Goal: Check status: Check status

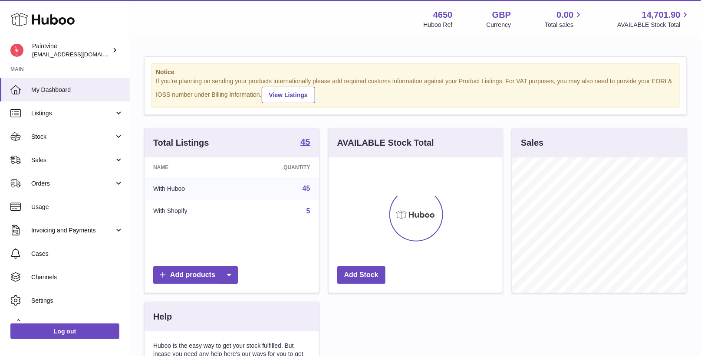
scroll to position [135, 175]
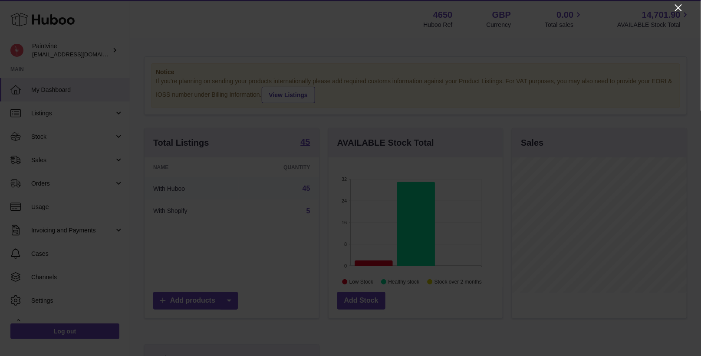
click at [679, 7] on icon "Close" at bounding box center [678, 8] width 10 height 10
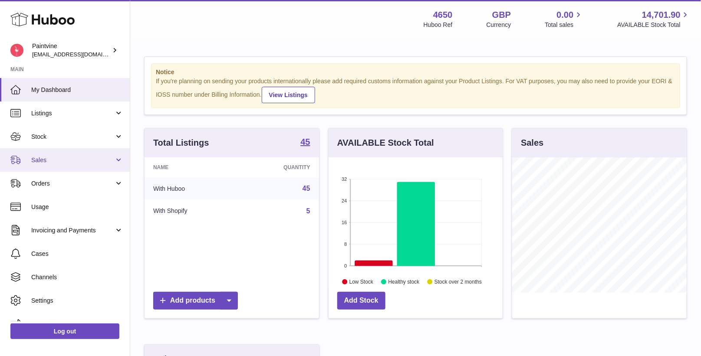
click at [85, 155] on link "Sales" at bounding box center [65, 159] width 130 height 23
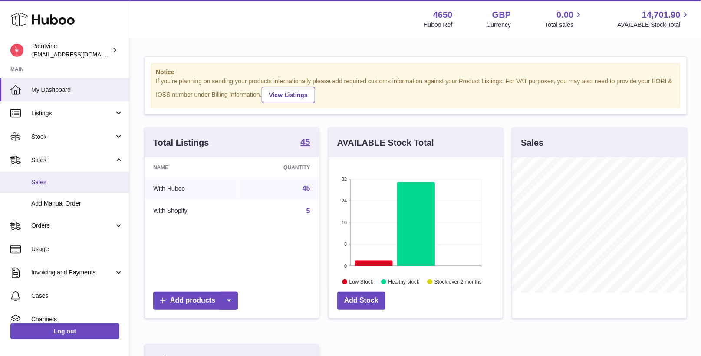
click at [81, 188] on link "Sales" at bounding box center [65, 182] width 130 height 21
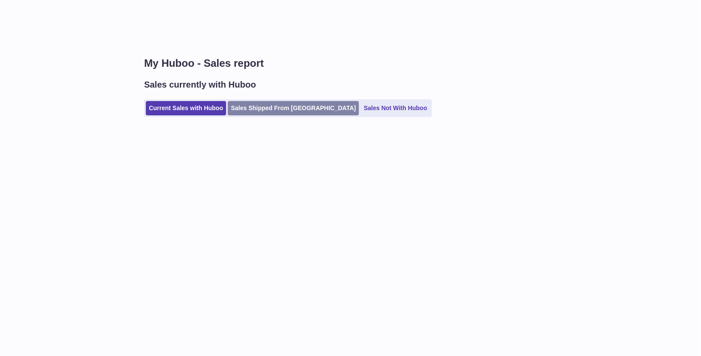
click at [264, 106] on link "Sales Shipped From [GEOGRAPHIC_DATA]" at bounding box center [293, 108] width 131 height 14
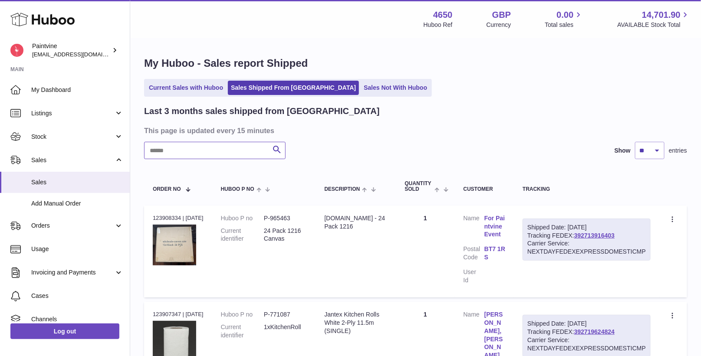
click at [196, 148] on input "text" at bounding box center [215, 150] width 142 height 17
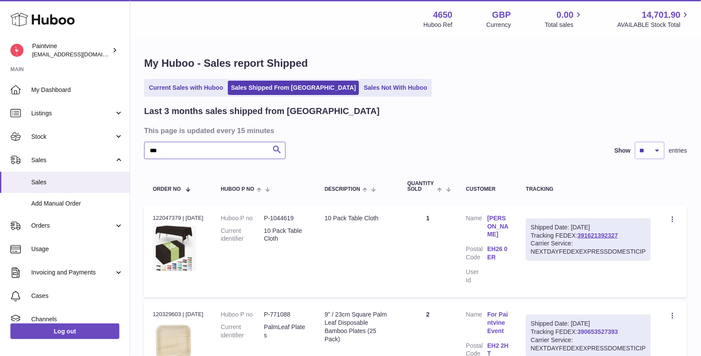
type input "***"
click at [592, 329] on link "390653527393" at bounding box center [598, 332] width 40 height 7
click at [208, 85] on link "Current Sales with Huboo" at bounding box center [186, 88] width 80 height 14
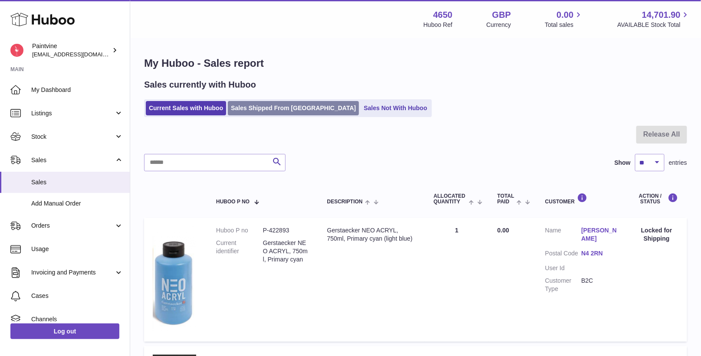
click at [251, 113] on link "Sales Shipped From [GEOGRAPHIC_DATA]" at bounding box center [293, 108] width 131 height 14
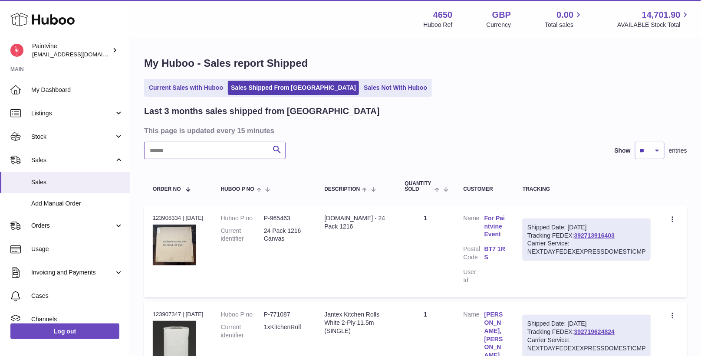
click at [202, 155] on input "text" at bounding box center [215, 150] width 142 height 17
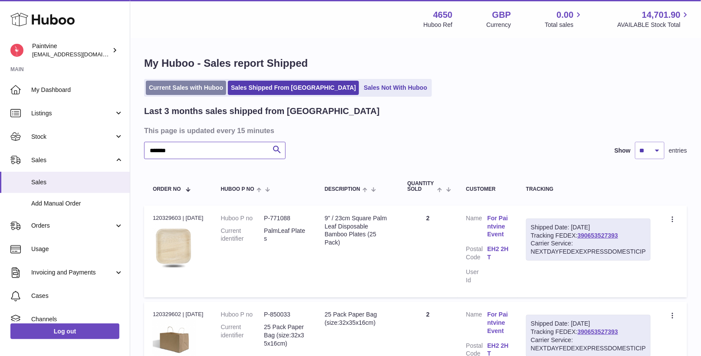
type input "*******"
click at [205, 89] on link "Current Sales with Huboo" at bounding box center [186, 88] width 80 height 14
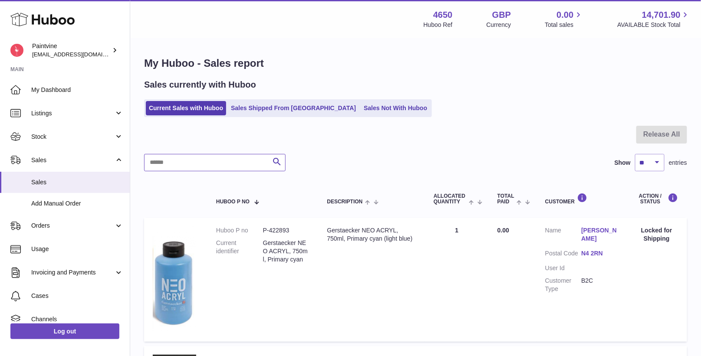
click at [185, 171] on input "text" at bounding box center [215, 162] width 142 height 17
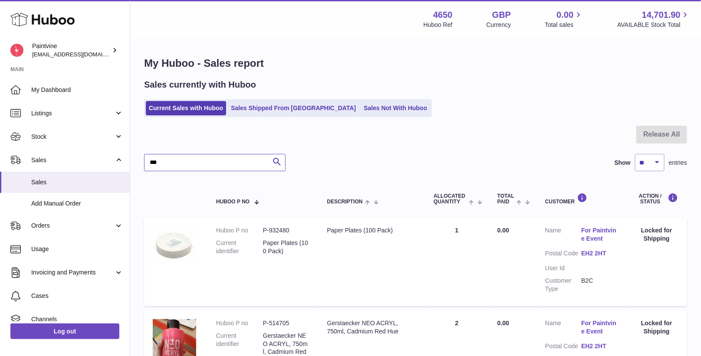
scroll to position [18, 0]
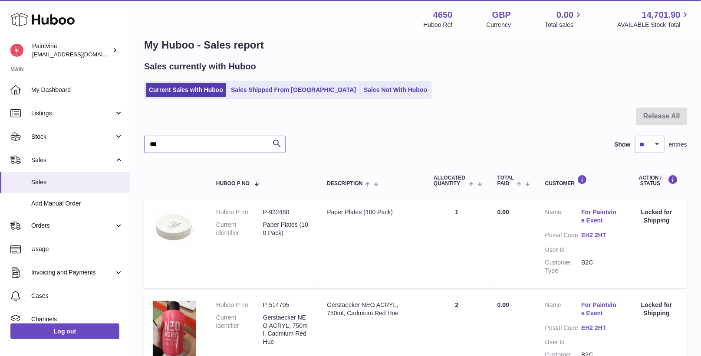
type input "***"
